Goal: Task Accomplishment & Management: Manage account settings

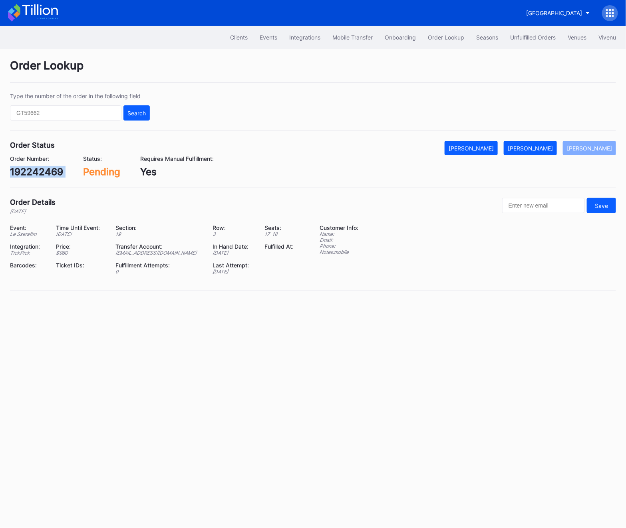
click at [47, 167] on div "192242469" at bounding box center [36, 172] width 53 height 12
click at [35, 180] on div "Order Status Mark Cancelled [PERSON_NAME] [PERSON_NAME] Order Number: 192242469…" at bounding box center [313, 164] width 606 height 47
click at [33, 172] on div "192242469" at bounding box center [36, 172] width 53 height 12
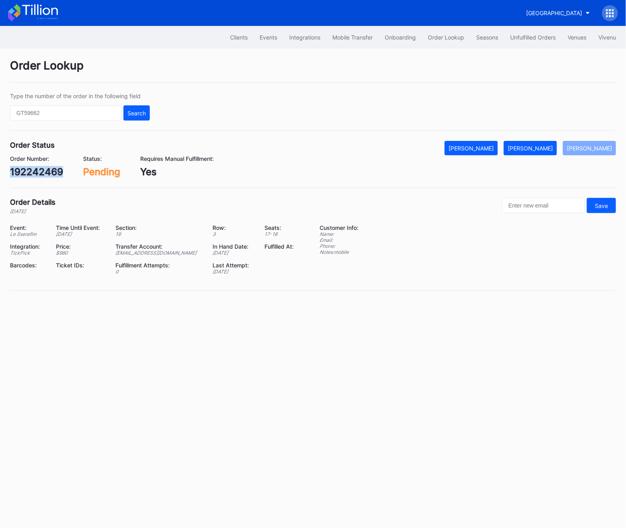
click at [33, 172] on div "192242469" at bounding box center [36, 172] width 53 height 12
copy div "192242469"
click at [544, 147] on div "[PERSON_NAME]" at bounding box center [530, 148] width 45 height 7
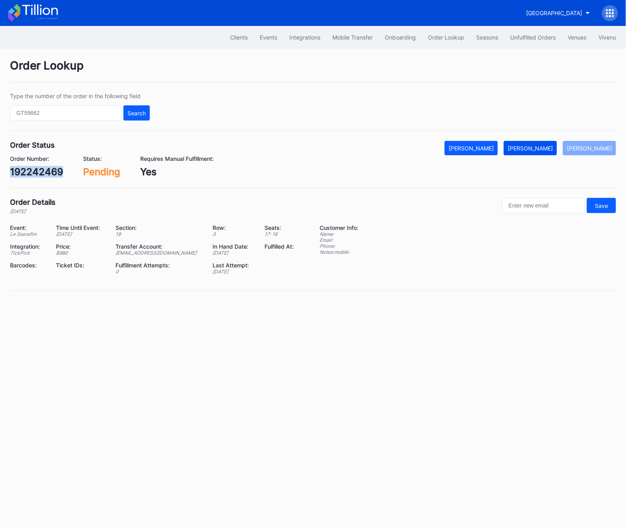
click at [544, 147] on div "[PERSON_NAME]" at bounding box center [530, 148] width 45 height 7
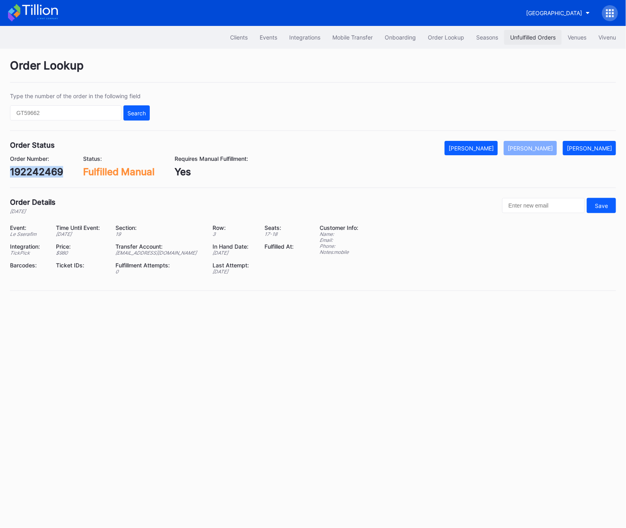
click at [530, 33] on button "Unfulfilled Orders" at bounding box center [533, 37] width 58 height 15
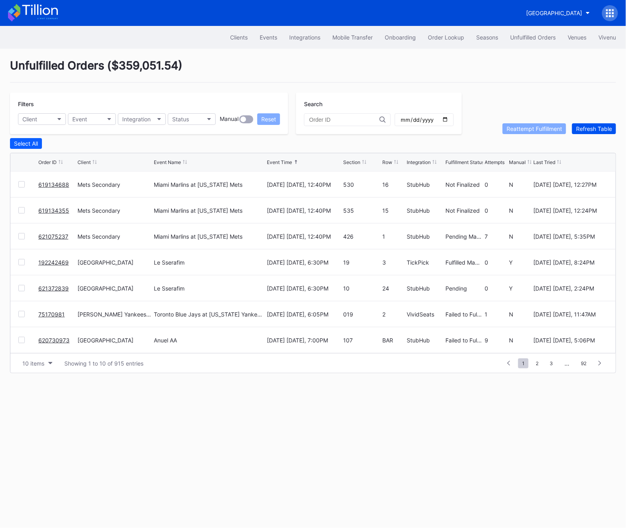
click at [587, 123] on button "Refresh Table" at bounding box center [594, 128] width 44 height 11
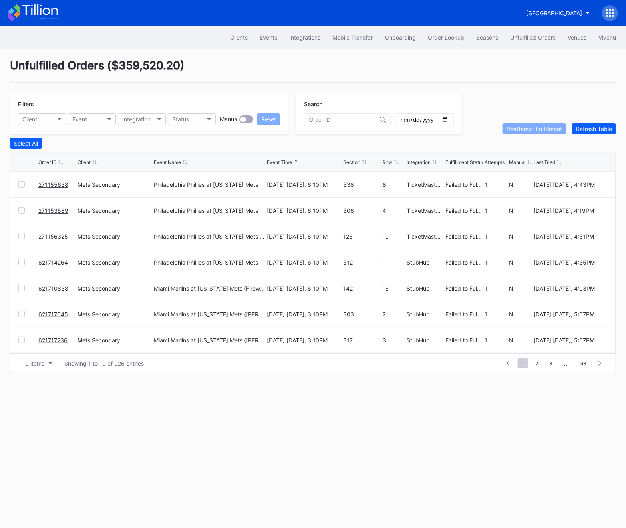
click at [176, 127] on div "Filters Client Event Integration Status Manual Reset" at bounding box center [149, 114] width 278 height 42
click at [179, 121] on div "Status" at bounding box center [180, 119] width 17 height 7
click at [191, 153] on div "Failed to Fulfill" at bounding box center [192, 154] width 37 height 7
click at [20, 142] on div "Select All" at bounding box center [26, 143] width 24 height 7
click at [19, 139] on button "Deselect All" at bounding box center [29, 143] width 38 height 11
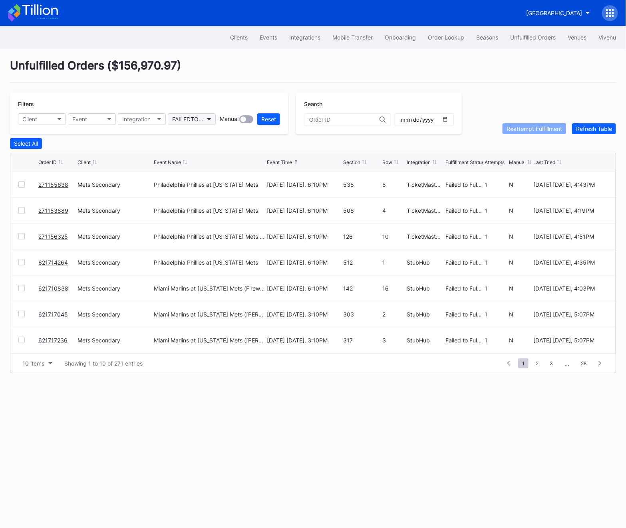
click at [196, 119] on div "FAILEDTOFULFILL" at bounding box center [187, 119] width 31 height 7
click at [42, 117] on button "Client" at bounding box center [42, 119] width 48 height 12
type input "METS"
click at [27, 162] on div "METS Mets Secondary" at bounding box center [64, 147] width 93 height 36
click at [31, 157] on div "Mets Secondary" at bounding box center [45, 154] width 43 height 7
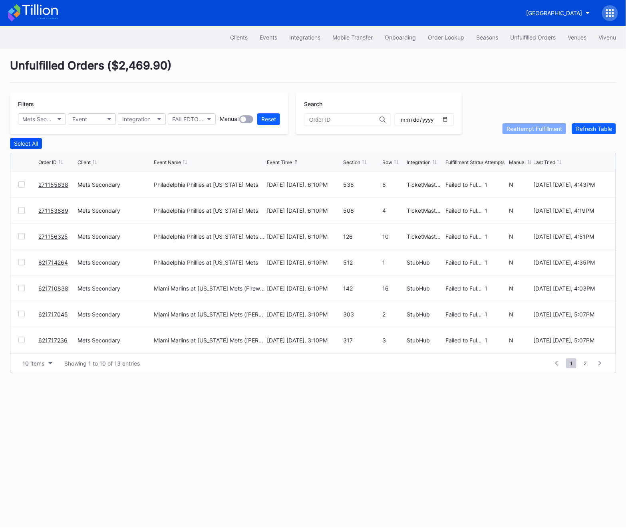
click at [25, 141] on div "Select All" at bounding box center [26, 143] width 24 height 7
click at [544, 131] on div "Reattempt Fulfillment" at bounding box center [534, 128] width 56 height 7
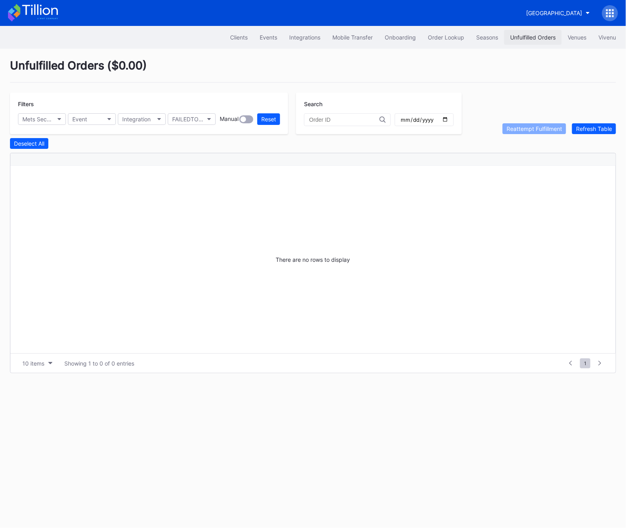
click at [522, 40] on div "Unfulfilled Orders" at bounding box center [533, 37] width 46 height 7
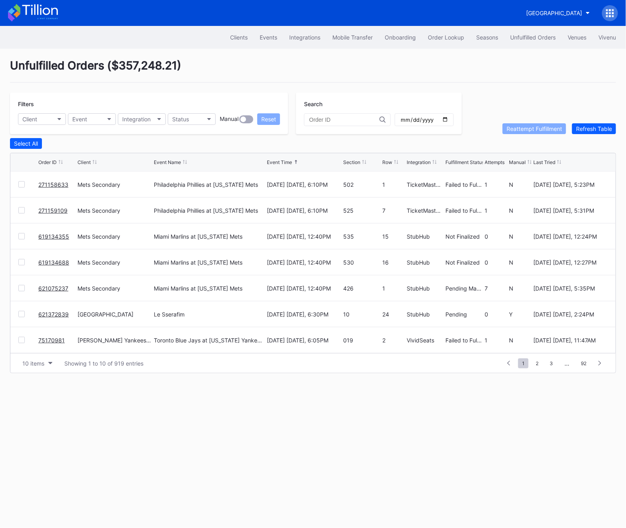
click at [22, 185] on div at bounding box center [21, 184] width 6 height 6
click at [22, 210] on div at bounding box center [21, 210] width 6 height 6
click at [522, 119] on div "Filters Client Event Integration Status Manual Reset Search Reattempt Fulfillme…" at bounding box center [313, 114] width 606 height 42
click at [522, 122] on div "Filters Client Event Integration Status Manual Reset Search Reattempt Fulfillme…" at bounding box center [313, 114] width 606 height 42
click at [522, 126] on div "Reattempt Fulfillment" at bounding box center [534, 128] width 56 height 7
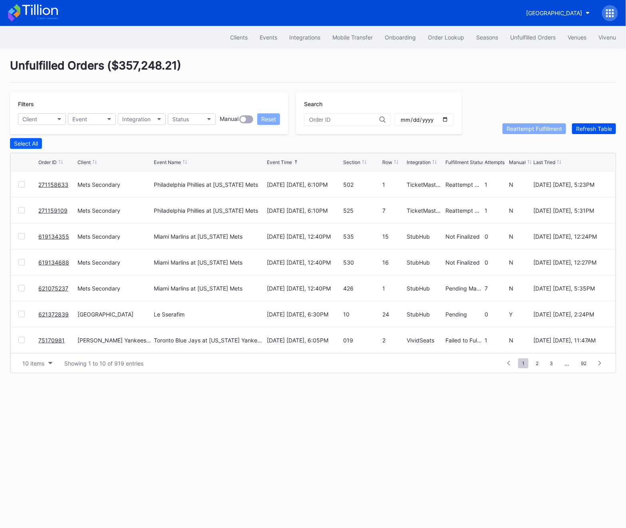
click at [595, 128] on div "Refresh Table" at bounding box center [594, 128] width 36 height 7
click at [48, 311] on link "621372839" at bounding box center [53, 314] width 30 height 7
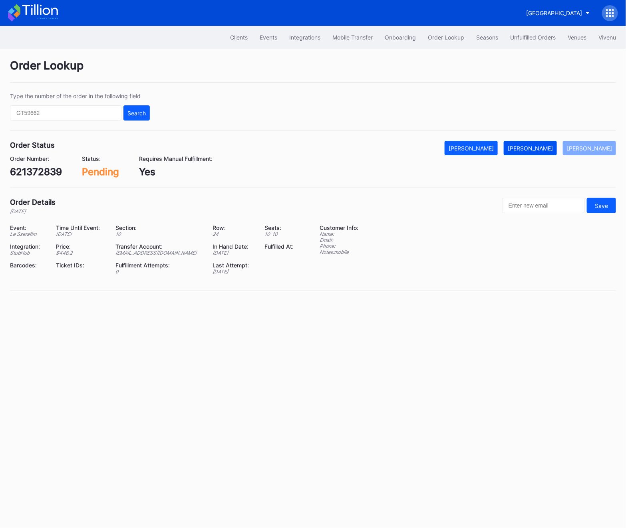
click at [538, 146] on div "[PERSON_NAME]" at bounding box center [530, 148] width 45 height 7
click at [49, 168] on div "621372839" at bounding box center [36, 172] width 52 height 12
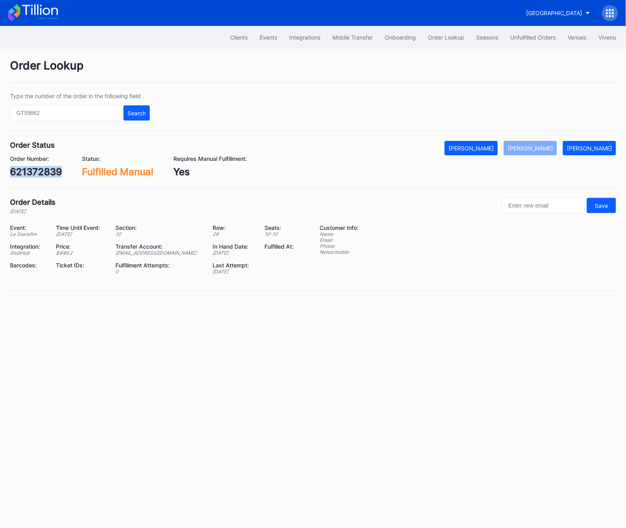
click at [49, 168] on div "621372839" at bounding box center [36, 172] width 52 height 12
copy div "621372839"
click at [520, 33] on button "Unfulfilled Orders" at bounding box center [533, 37] width 58 height 15
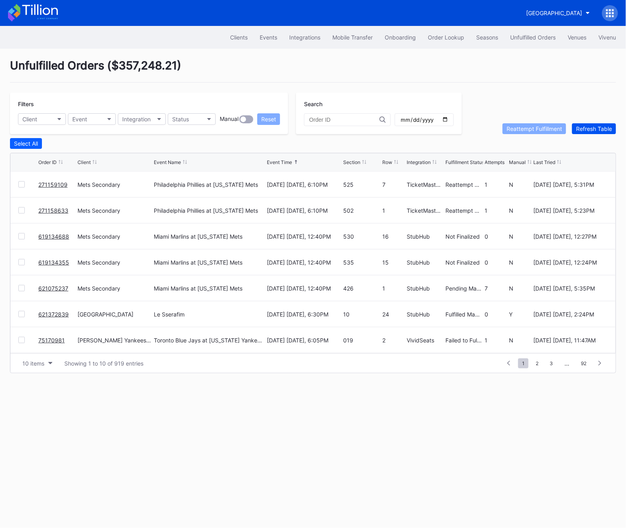
click at [598, 129] on div "Refresh Table" at bounding box center [594, 128] width 36 height 7
